Goal: Task Accomplishment & Management: Complete application form

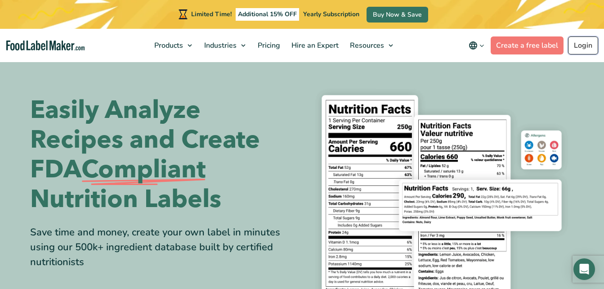
click at [577, 46] on link "Login" at bounding box center [583, 45] width 30 height 18
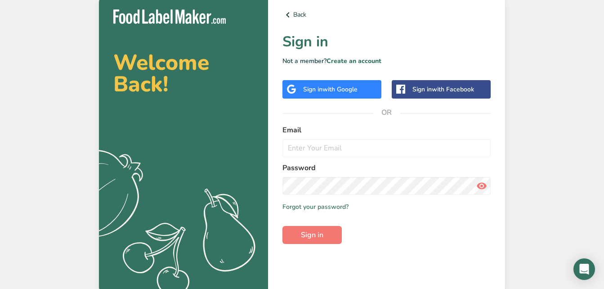
click at [339, 87] on span "with Google" at bounding box center [340, 89] width 35 height 9
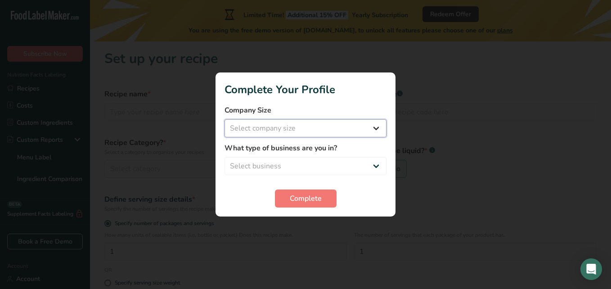
click at [330, 130] on select "Select company size Fewer than 10 Employees 10 to 50 Employees 51 to 500 Employ…" at bounding box center [305, 128] width 162 height 18
select select "1"
click at [224, 119] on select "Select company size Fewer than 10 Employees 10 to 50 Employees 51 to 500 Employ…" at bounding box center [305, 128] width 162 height 18
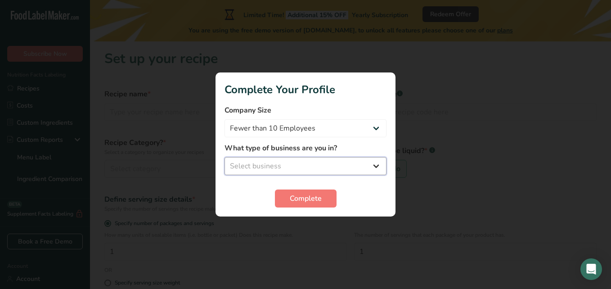
click at [296, 171] on select "Select business Packaged Food Manufacturer Restaurant & Cafe Bakery Meal Plans …" at bounding box center [305, 166] width 162 height 18
click at [459, 131] on div at bounding box center [305, 144] width 611 height 289
click at [318, 236] on div at bounding box center [305, 144] width 611 height 289
